Goal: Ask a question: Seek information or help from site administrators or community

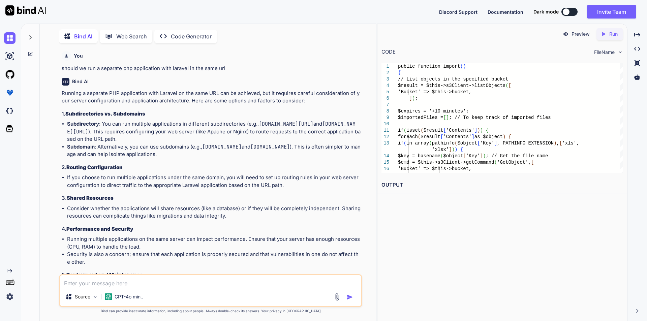
scroll to position [5391, 0]
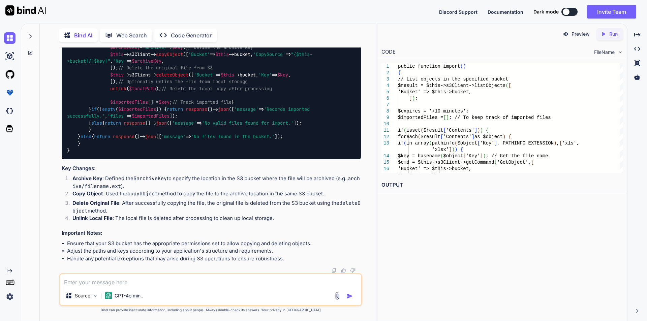
type textarea "r"
type textarea "x"
type textarea "re"
type textarea "x"
type textarea "ref"
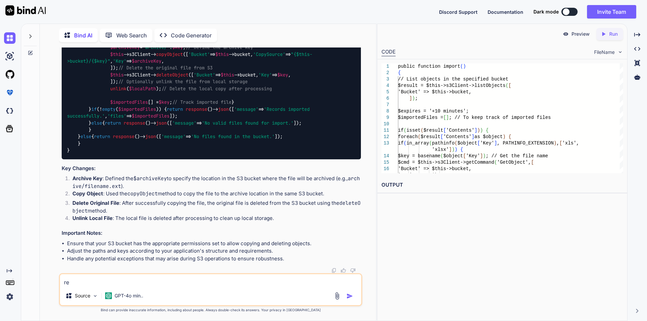
type textarea "x"
type textarea "refr"
type textarea "x"
type textarea "refra"
type textarea "x"
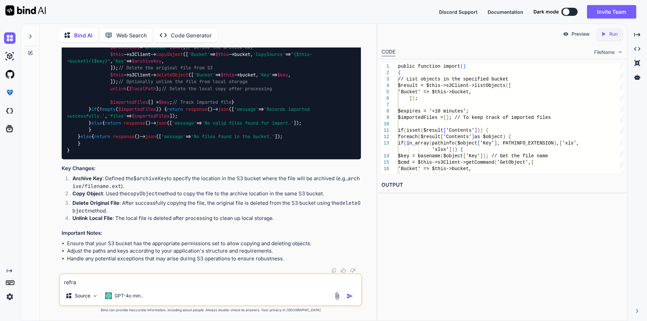
type textarea "refram"
type textarea "x"
type textarea "reframe"
type textarea "x"
type textarea "reframe"
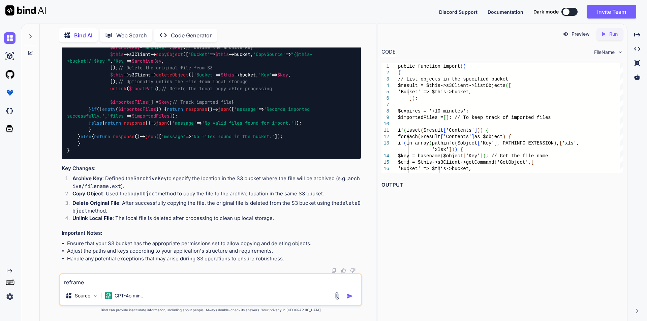
type textarea "x"
type textarea "reframe t"
type textarea "x"
type textarea "reframe th"
type textarea "x"
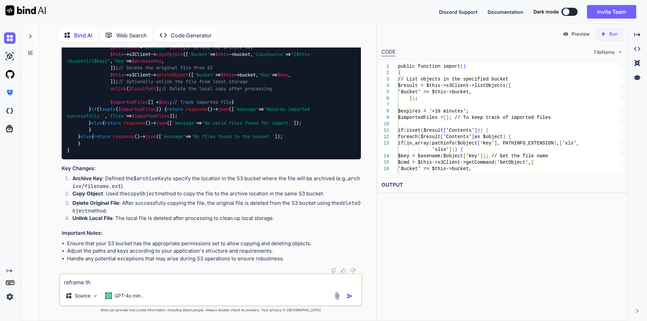
type textarea "reframe thi"
type textarea "x"
type textarea "reframe this"
type textarea "x"
type textarea "reframe this"
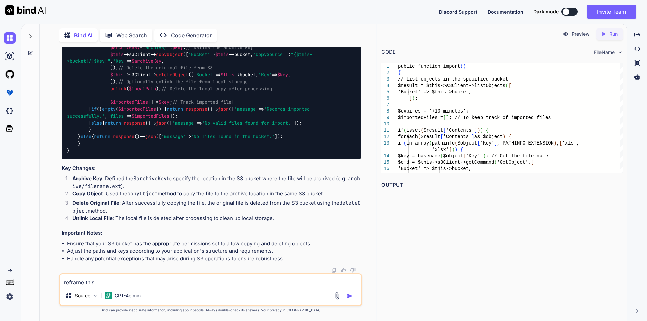
type textarea "x"
type textarea "reframe this ""
type textarea "x"
type textarea "reframe this """
type textarea "x"
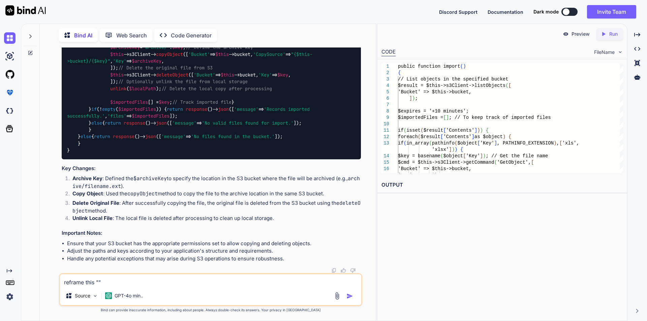
type textarea "reframe this "Could you please check this as we got an error 502 Bad Gateway as…"
type textarea "x"
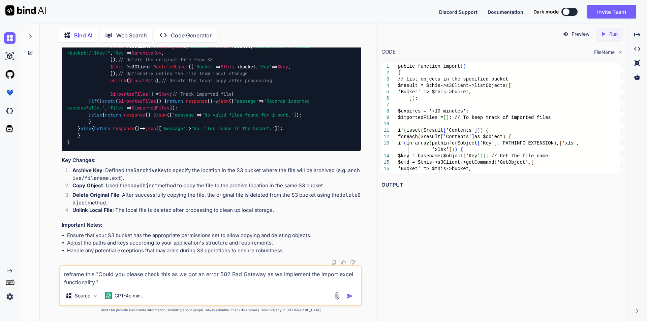
type textarea "reframe this "Could you please check this as we got an error 502 Bad Gateway as…"
click at [350, 295] on img "button" at bounding box center [349, 296] width 7 height 7
type textarea "x"
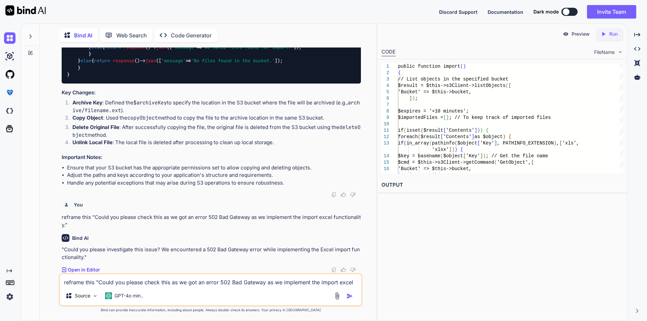
scroll to position [4853, 0]
click at [121, 286] on textarea "reframe this "Could you please check this as we got an error 502 Bad Gateway as…" at bounding box center [210, 280] width 301 height 12
click at [101, 283] on textarea "update this to add POST method in this ajax function" at bounding box center [210, 280] width 301 height 12
click at [226, 282] on textarea "update this to function add POST method in this ajax function" at bounding box center [210, 280] width 301 height 12
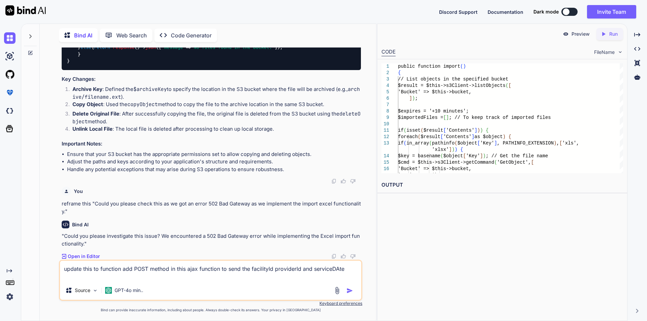
paste textarea "function appointmentTable(facilityId,providerId,serviceDate) { var aptDataUrl =…"
type textarea "update this to function add POST method in this ajax function to send the facil…"
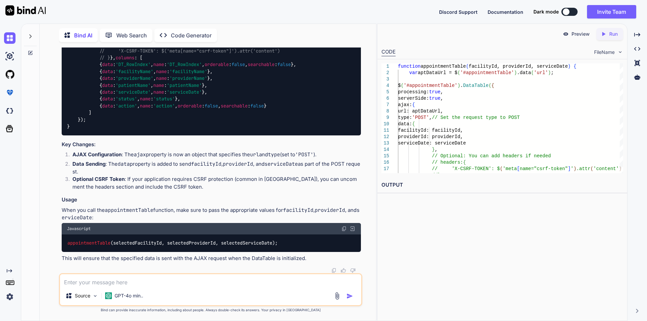
scroll to position [5914, 0]
drag, startPoint x: 89, startPoint y: 99, endPoint x: 118, endPoint y: 180, distance: 85.3
click at [108, 135] on div "function appointmentTable ( facilityId, providerId, serviceDate ) { var aptData…" at bounding box center [211, 61] width 299 height 148
copy code "ajax : { url : aptDataUrl, type : 'POST' , // Set the request type to POST data…"
